Goal: Task Accomplishment & Management: Use online tool/utility

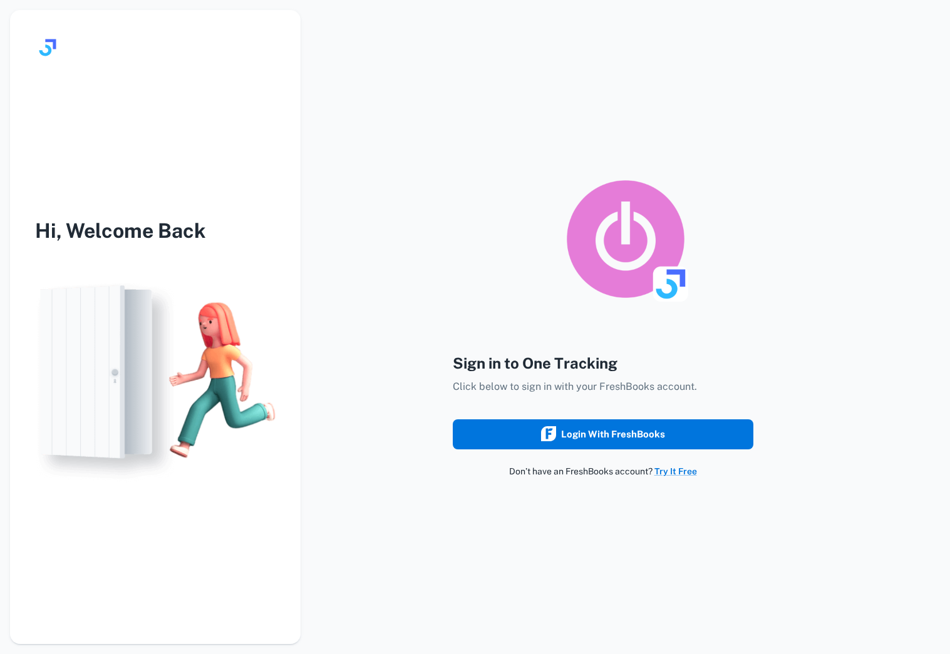
click at [562, 435] on div "Login with FreshBooks" at bounding box center [603, 434] width 124 height 16
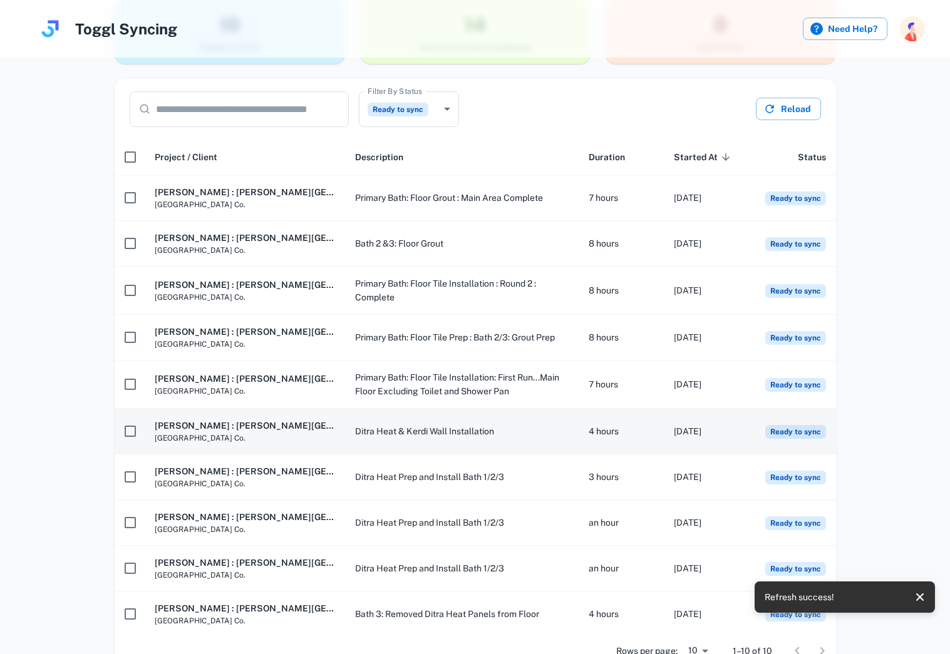
scroll to position [134, 0]
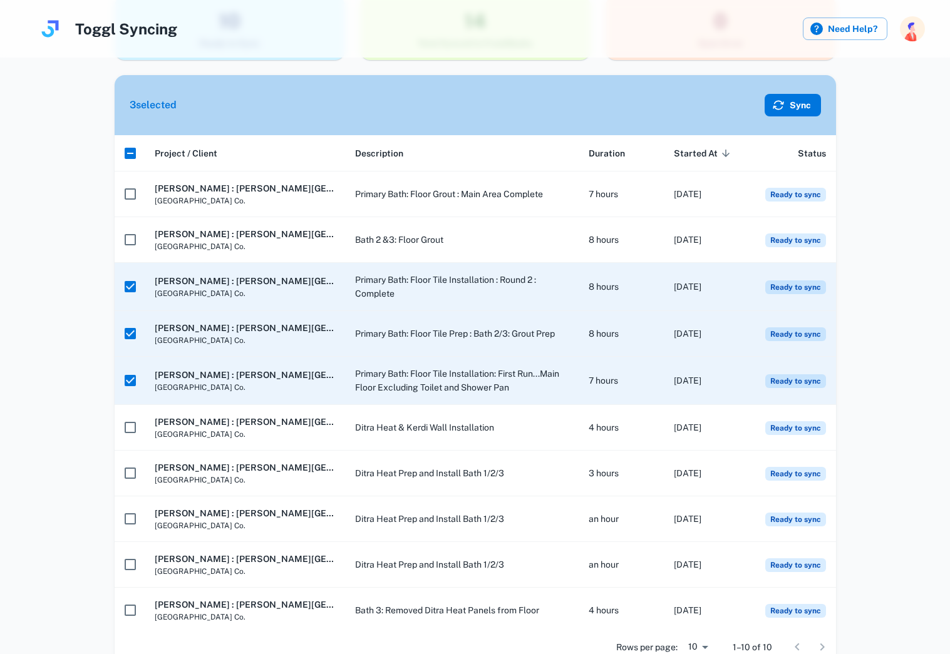
click at [792, 110] on button "Sync" at bounding box center [792, 105] width 56 height 23
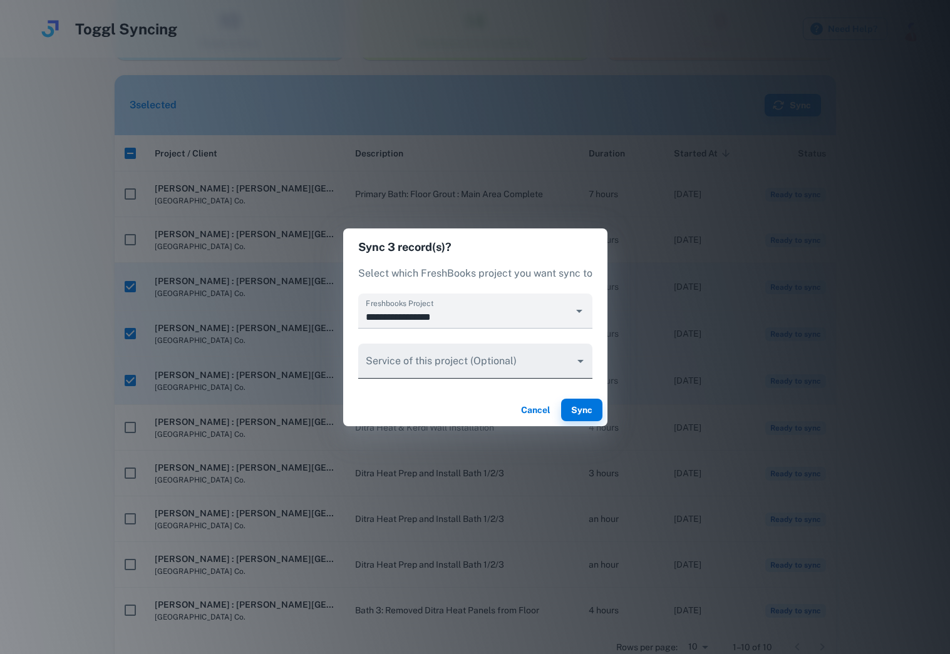
click at [448, 359] on body "Toggl Syncing Need Help? Hi [PERSON_NAME] , Welcome back Syncing Toggl time tra…" at bounding box center [475, 193] width 950 height 654
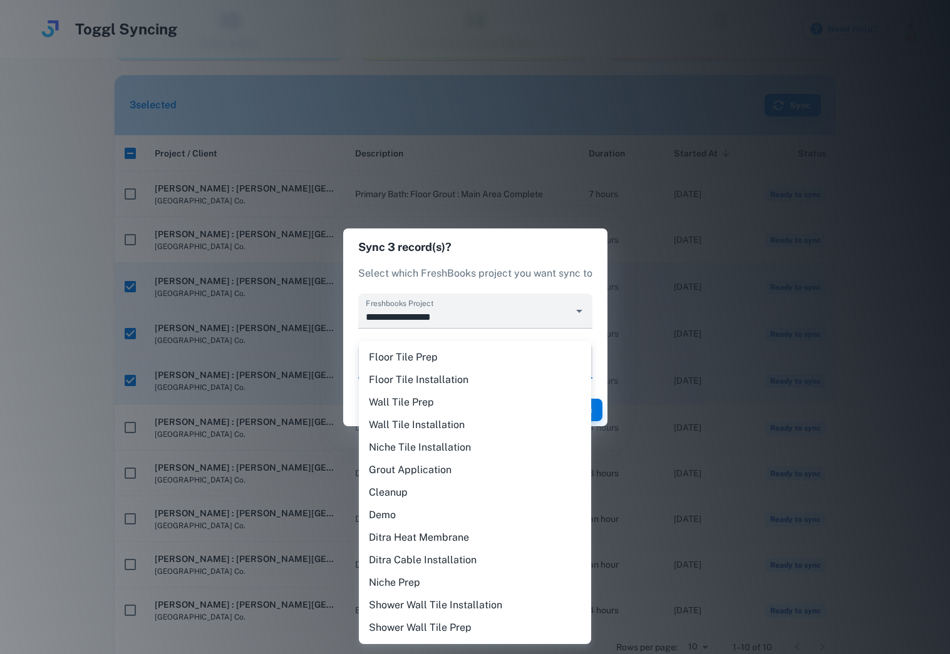
click at [445, 380] on li "Floor Tile Installation" at bounding box center [475, 380] width 232 height 23
type input "********"
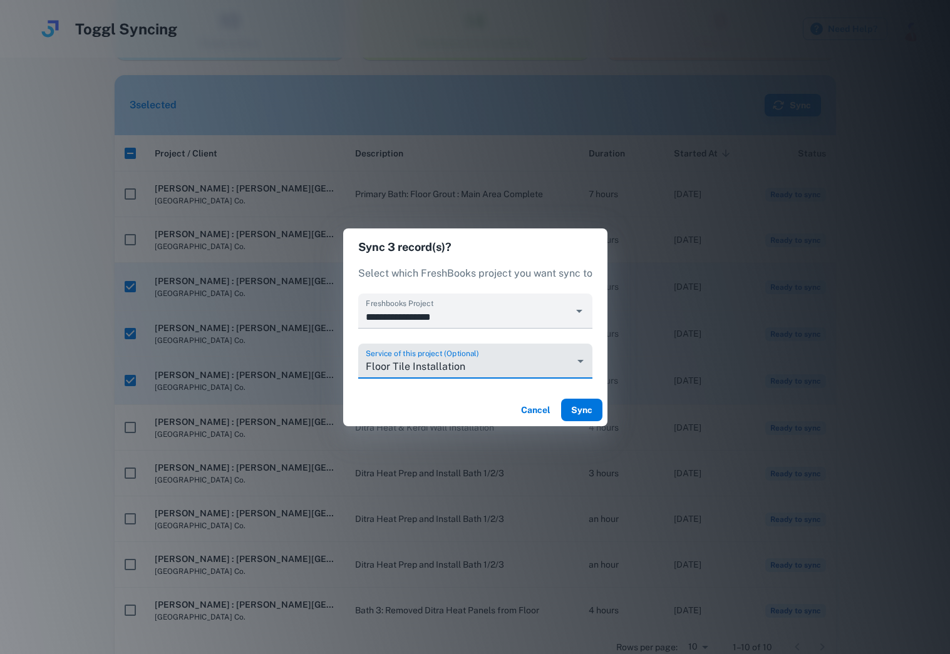
click at [590, 411] on button "Sync" at bounding box center [581, 410] width 41 height 23
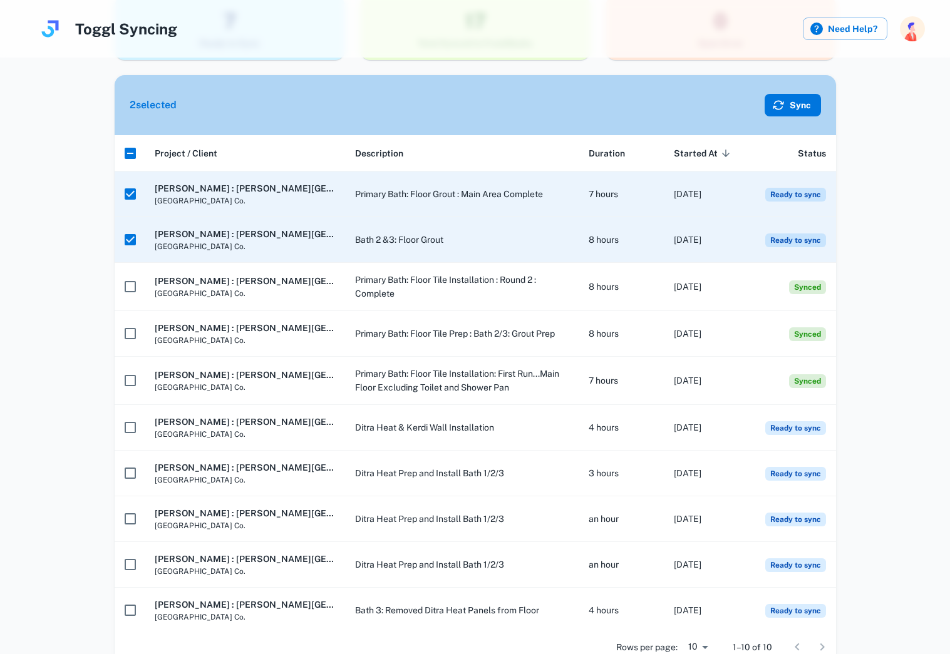
click at [792, 103] on button "Sync" at bounding box center [792, 105] width 56 height 23
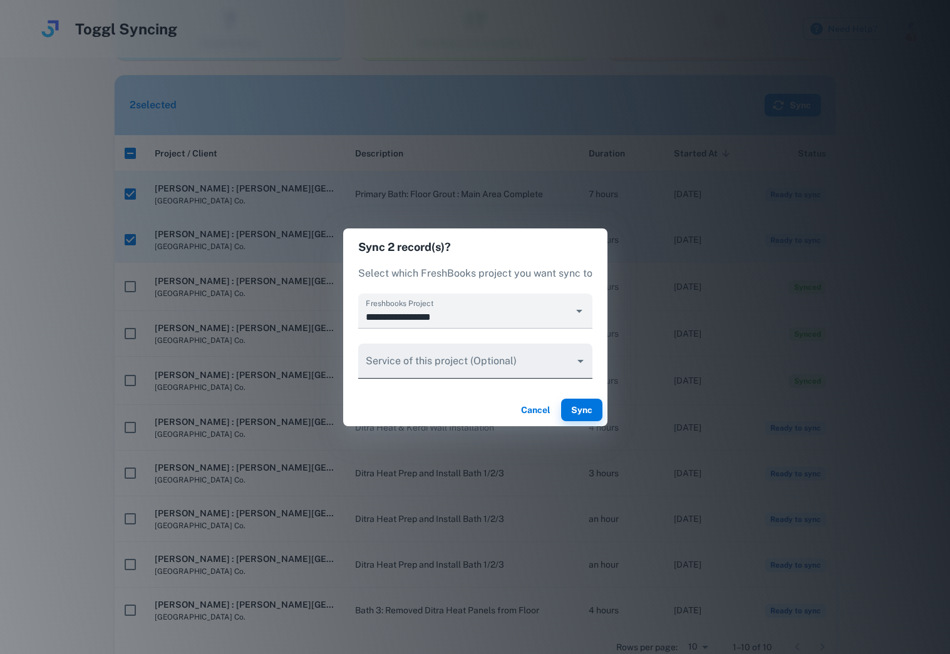
click at [443, 366] on body "Toggl Syncing Need Help? Hi [PERSON_NAME] , Welcome back Syncing Toggl time tra…" at bounding box center [475, 193] width 950 height 654
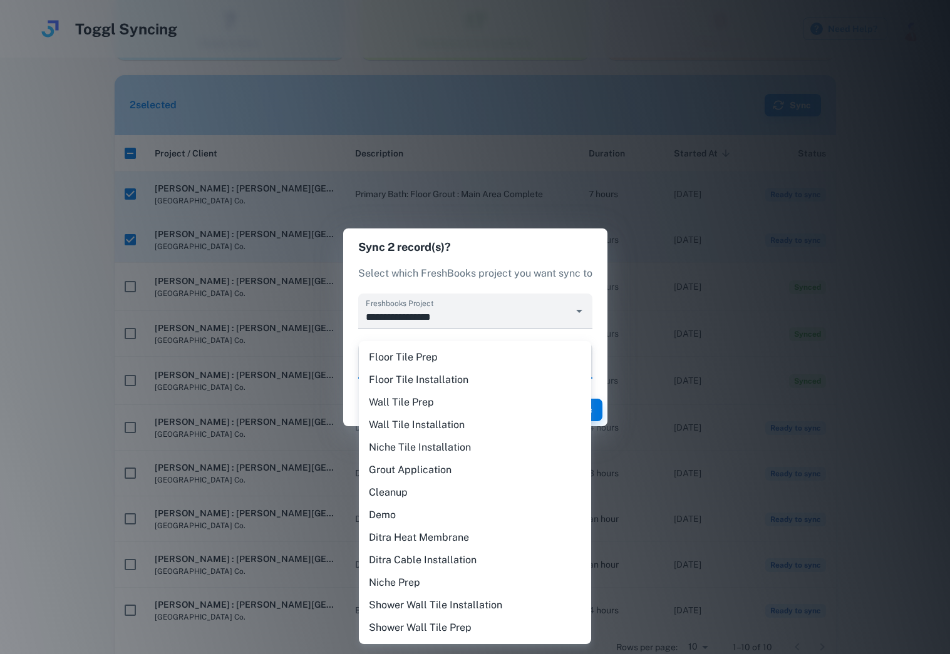
click at [433, 471] on li "Grout Application" at bounding box center [475, 470] width 232 height 23
type input "********"
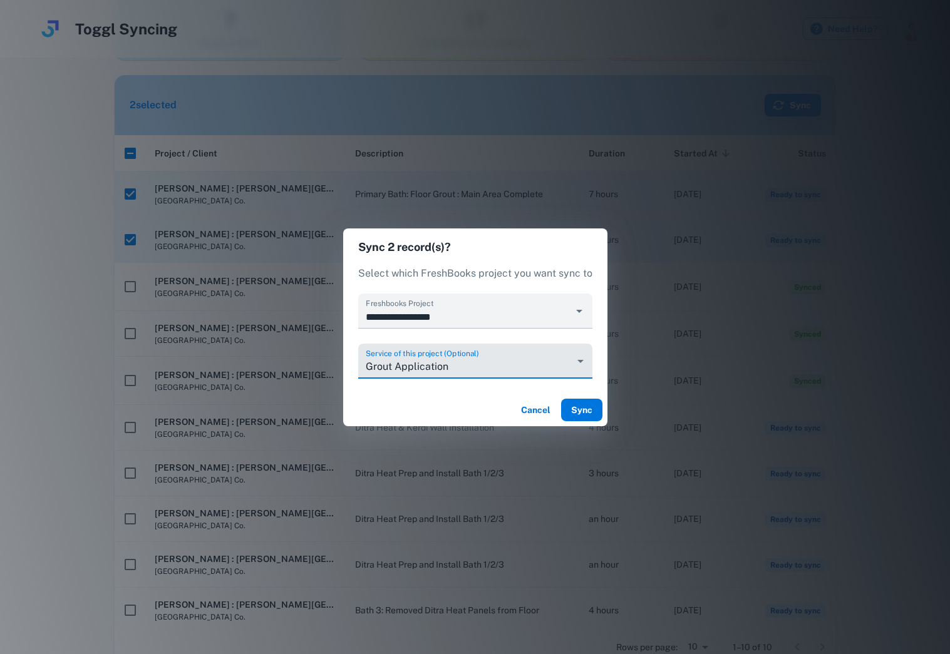
click at [585, 409] on button "Sync" at bounding box center [581, 410] width 41 height 23
